Goal: Task Accomplishment & Management: Manage account settings

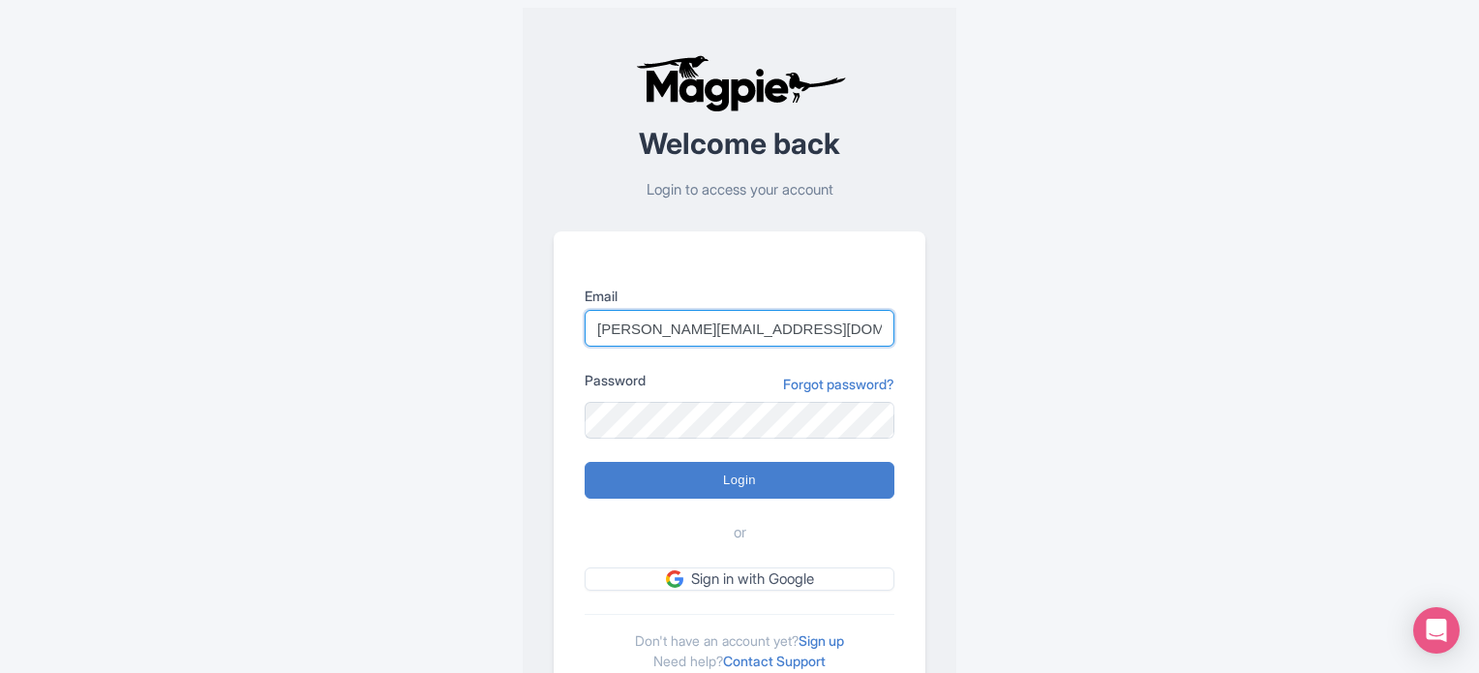
click at [796, 320] on input "[PERSON_NAME][EMAIL_ADDRESS][DOMAIN_NAME]" at bounding box center [740, 328] width 310 height 37
drag, startPoint x: 861, startPoint y: 328, endPoint x: 872, endPoint y: 328, distance: 10.6
click at [861, 328] on input "[PERSON_NAME][EMAIL_ADDRESS][DOMAIN_NAME]" at bounding box center [740, 328] width 310 height 37
click at [1101, 408] on div "Error There was an error logging in Welcome back Login to access your account E…" at bounding box center [739, 378] width 1239 height 756
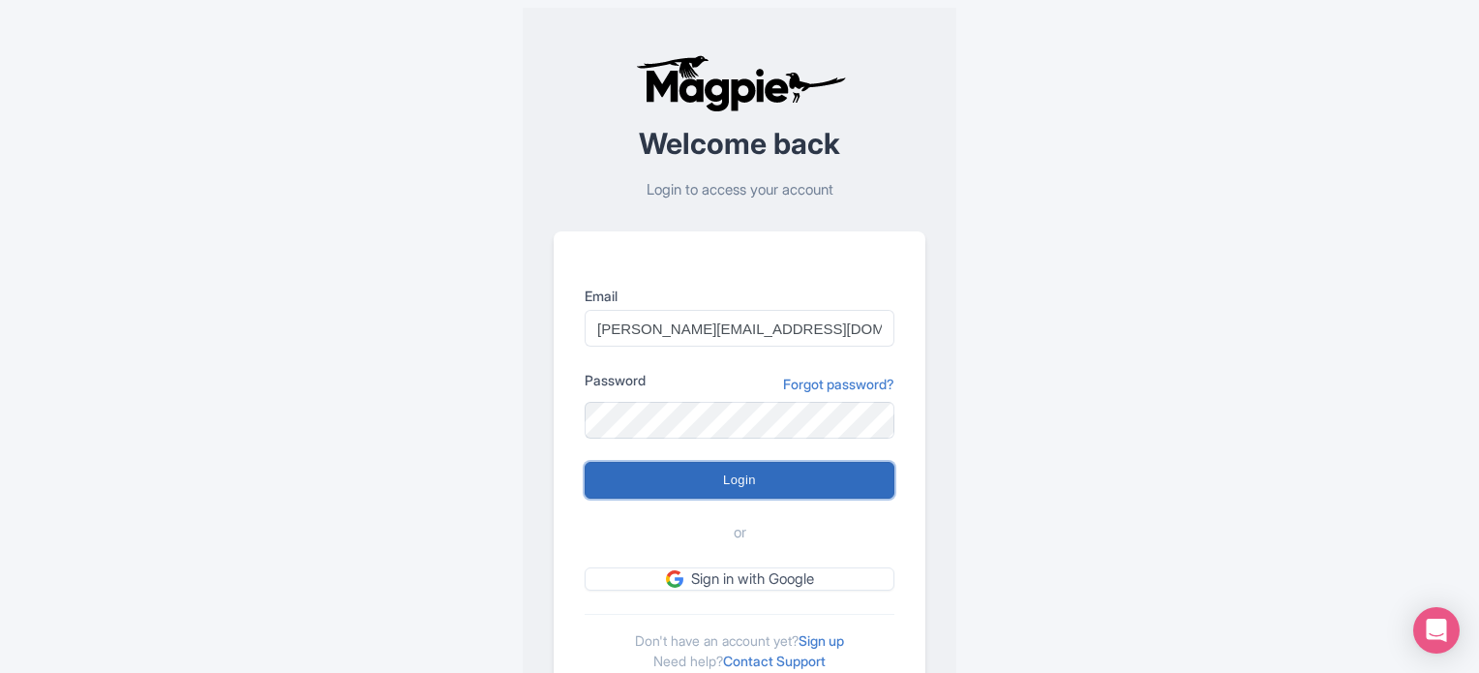
click at [798, 478] on input "Login" at bounding box center [740, 480] width 310 height 37
type input "Logging in..."
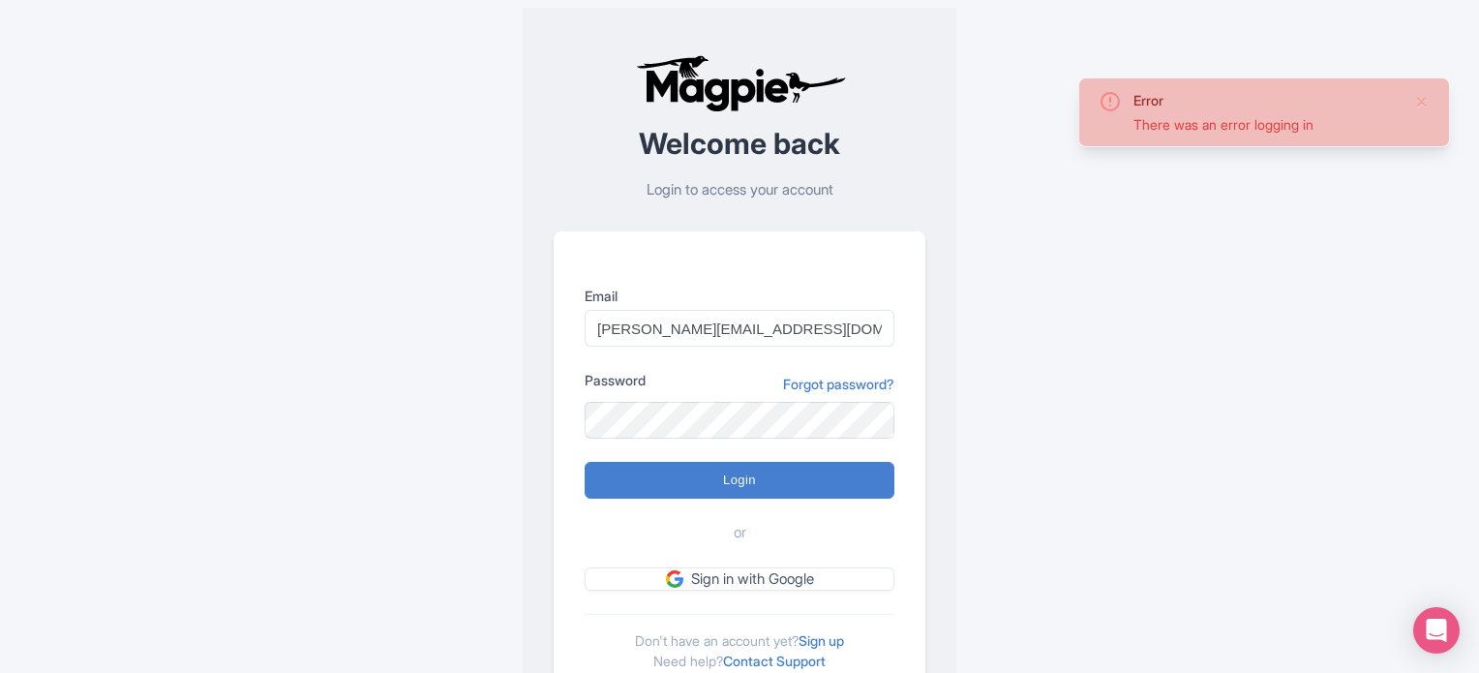
click at [747, 193] on p "Login to access your account" at bounding box center [740, 190] width 372 height 22
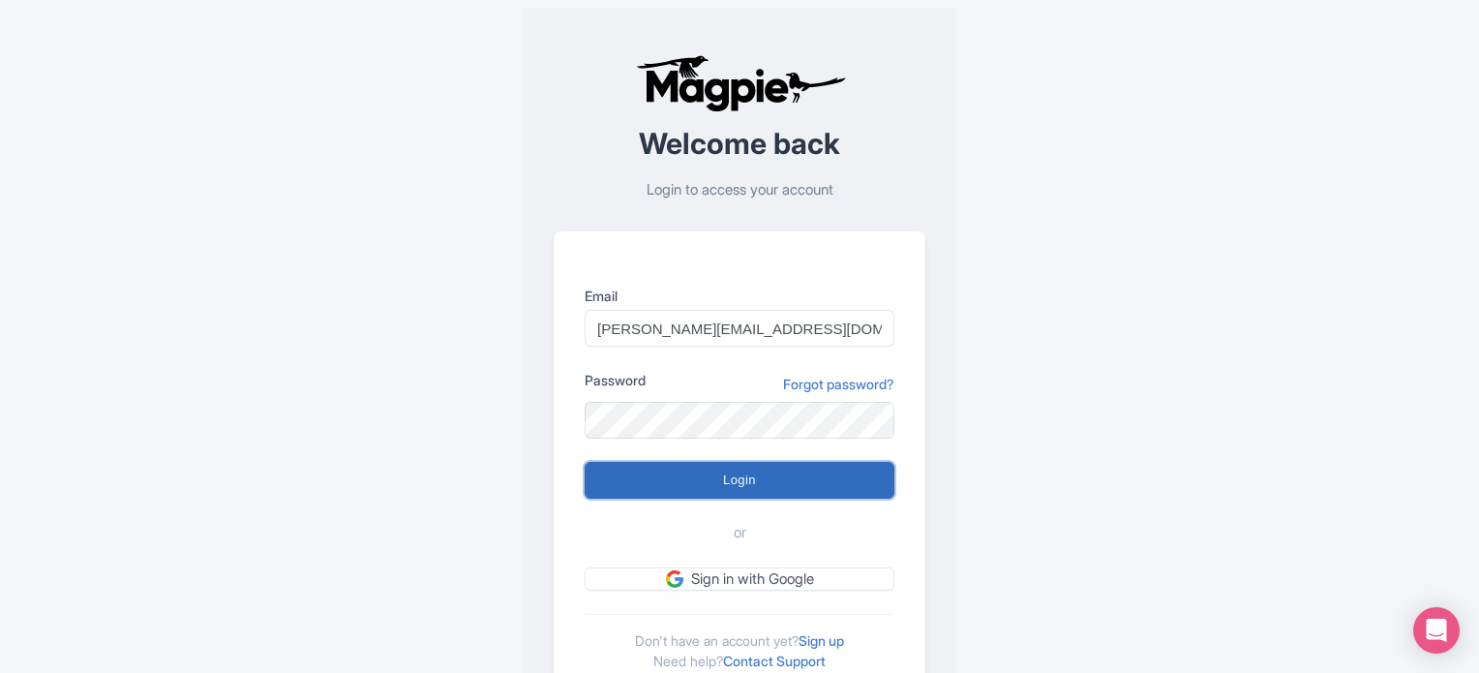
click at [768, 470] on input "Login" at bounding box center [740, 480] width 310 height 37
type input "Logging in..."
